Goal: Task Accomplishment & Management: Manage account settings

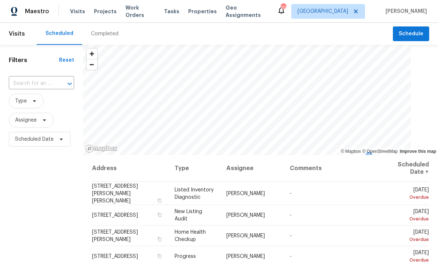
scroll to position [0, 0]
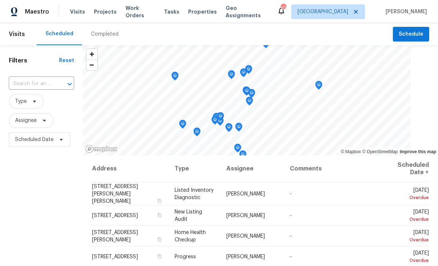
click at [37, 86] on input "text" at bounding box center [31, 83] width 45 height 11
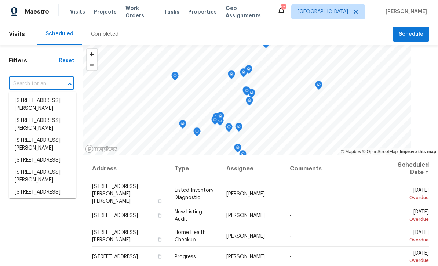
scroll to position [0, 0]
click at [22, 82] on input "text" at bounding box center [31, 83] width 45 height 11
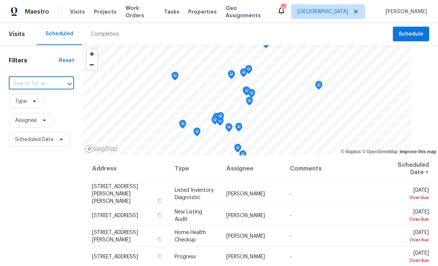
type input "[STREET_ADDRESS]"
click at [28, 103] on li "[STREET_ADDRESS]" at bounding box center [43, 101] width 68 height 12
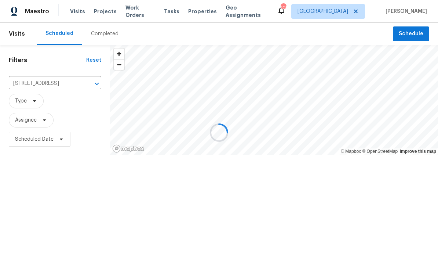
scroll to position [0, 0]
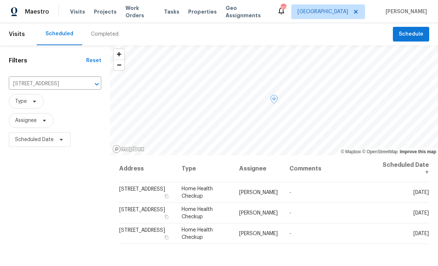
click at [0, 0] on icon at bounding box center [0, 0] width 0 height 0
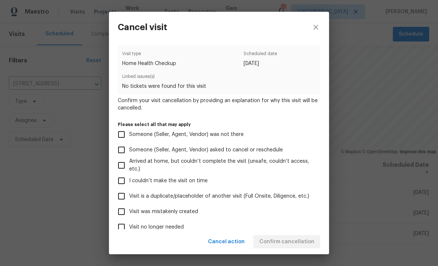
click at [119, 214] on input "Visit was mistakenly created" at bounding box center [121, 211] width 15 height 15
checkbox input "true"
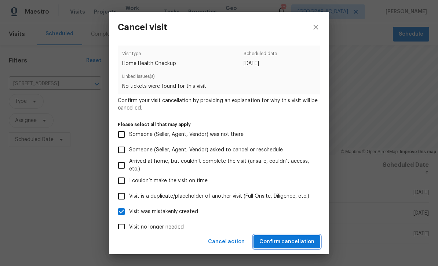
click at [272, 238] on span "Confirm cancellation" at bounding box center [287, 241] width 55 height 9
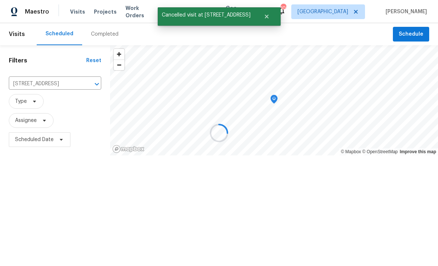
scroll to position [0, 0]
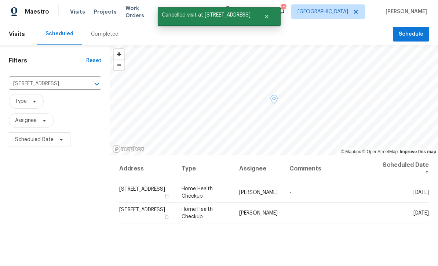
click at [0, 0] on icon at bounding box center [0, 0] width 0 height 0
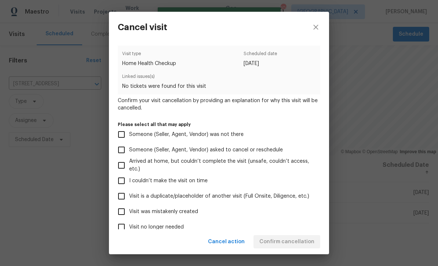
click at [122, 212] on input "Visit was mistakenly created" at bounding box center [121, 211] width 15 height 15
checkbox input "true"
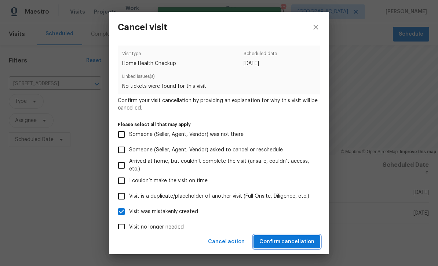
click at [278, 242] on span "Confirm cancellation" at bounding box center [287, 241] width 55 height 9
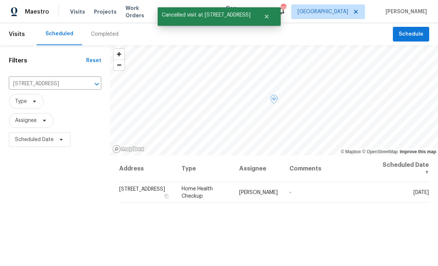
click at [0, 0] on icon at bounding box center [0, 0] width 0 height 0
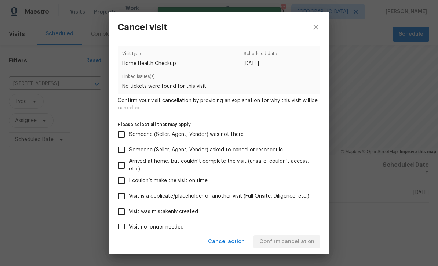
click at [124, 210] on input "Visit was mistakenly created" at bounding box center [121, 211] width 15 height 15
checkbox input "true"
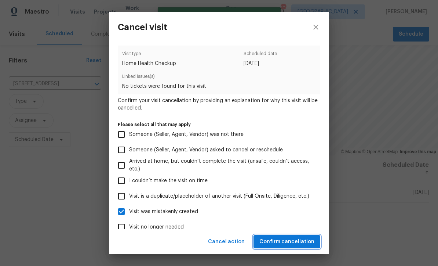
click at [290, 241] on span "Confirm cancellation" at bounding box center [287, 241] width 55 height 9
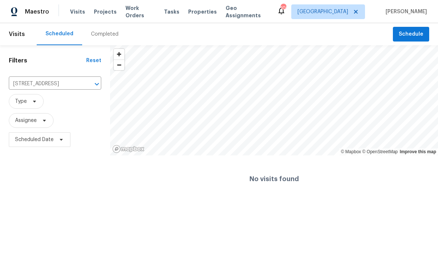
click at [86, 86] on icon "Clear" at bounding box center [87, 84] width 4 height 4
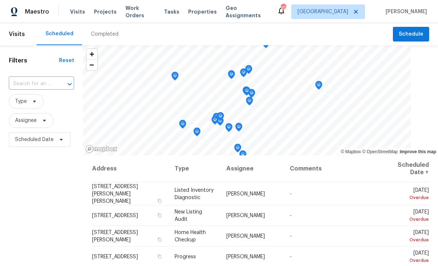
click at [20, 85] on input "text" at bounding box center [31, 83] width 45 height 11
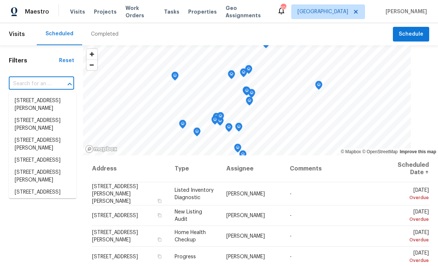
click at [19, 81] on input "text" at bounding box center [31, 83] width 45 height 11
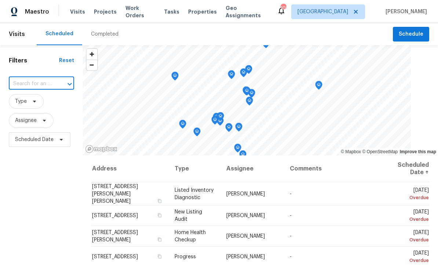
paste input "[STREET_ADDRESS]"
type input "[STREET_ADDRESS]"
click at [28, 102] on li "[STREET_ADDRESS]" at bounding box center [43, 101] width 68 height 12
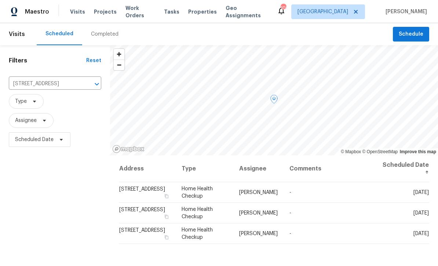
click at [0, 0] on icon at bounding box center [0, 0] width 0 height 0
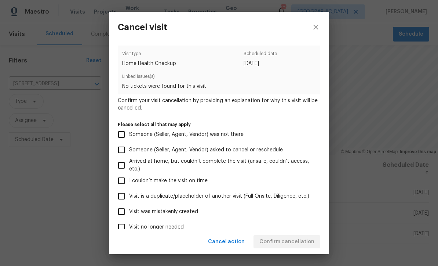
click at [123, 214] on input "Visit was mistakenly created" at bounding box center [121, 211] width 15 height 15
checkbox input "true"
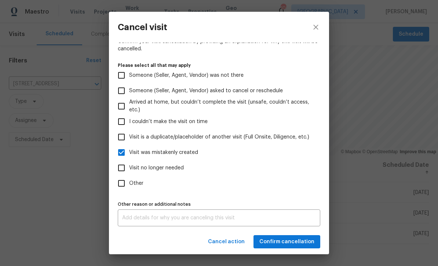
scroll to position [62, 0]
click at [125, 219] on textarea at bounding box center [219, 217] width 194 height 5
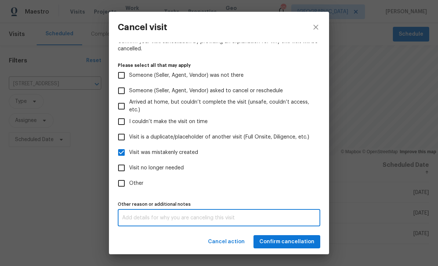
scroll to position [6, 0]
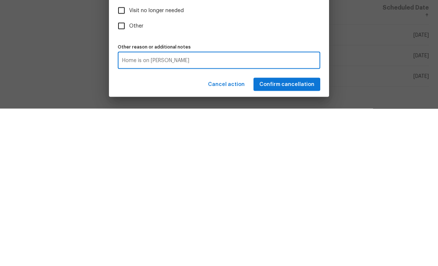
type textarea "Home is on [PERSON_NAME]"
click at [288, 237] on span "Confirm cancellation" at bounding box center [287, 241] width 55 height 9
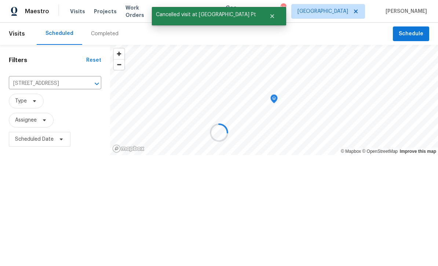
scroll to position [0, 0]
